Goal: Information Seeking & Learning: Learn about a topic

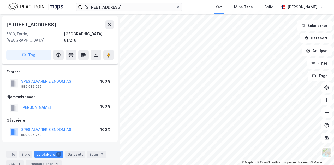
scroll to position [118, 0]
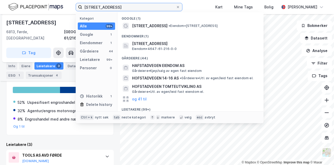
click at [126, 10] on input "[STREET_ADDRESS]" at bounding box center [129, 7] width 94 height 8
click at [125, 11] on div "hafstadvegen 80 Kategori Alle 99+ Google 1 Eiendommer 1 Gårdeiere 44 Leietakere…" at bounding box center [129, 7] width 107 height 8
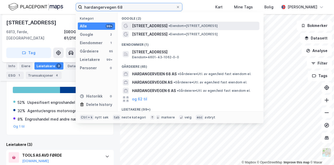
type input "hardangervegen 68"
click at [143, 25] on span "[STREET_ADDRESS]" at bounding box center [149, 26] width 35 height 6
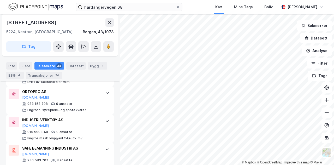
scroll to position [438, 0]
